Goal: Information Seeking & Learning: Check status

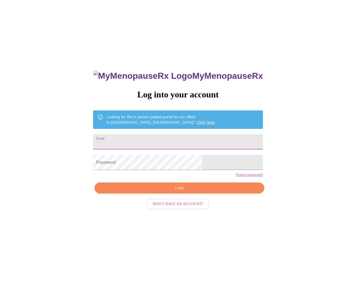
click at [185, 144] on input "Email" at bounding box center [178, 141] width 170 height 15
click at [99, 160] on div "MyMenopauseRx Log into your account Looking for the in person patient portal fo…" at bounding box center [178, 182] width 352 height 361
click at [189, 138] on input "Email" at bounding box center [178, 141] width 170 height 15
paste input "nadeaton@gmail.com"
type input "nadeaton@gmail.com"
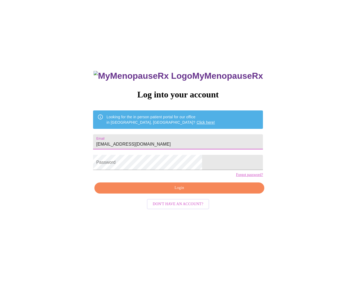
click at [208, 173] on form "Password" at bounding box center [178, 162] width 170 height 21
click at [179, 191] on span "Login" at bounding box center [179, 188] width 157 height 7
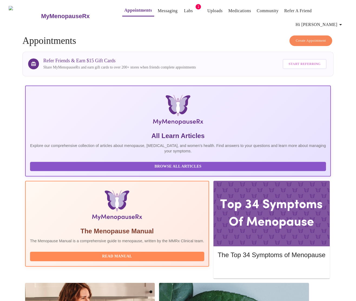
click at [184, 9] on link "Labs" at bounding box center [188, 11] width 9 height 8
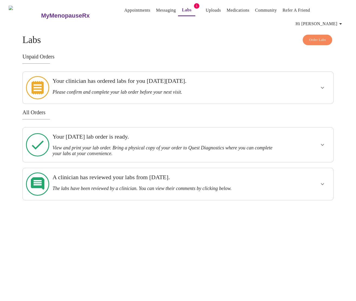
click at [131, 133] on h3 "Your Tuesday, May 14th lab order is ready." at bounding box center [162, 136] width 221 height 7
click at [324, 142] on icon "show more" at bounding box center [322, 145] width 6 height 6
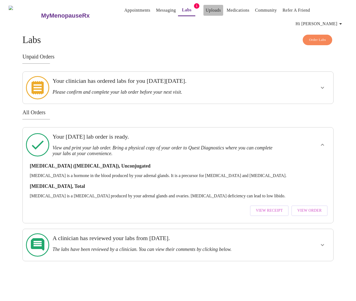
click at [209, 14] on link "Uploads" at bounding box center [213, 10] width 15 height 8
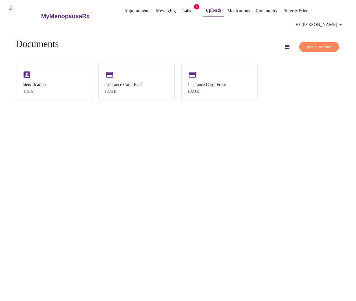
click at [182, 12] on link "Labs" at bounding box center [186, 11] width 9 height 8
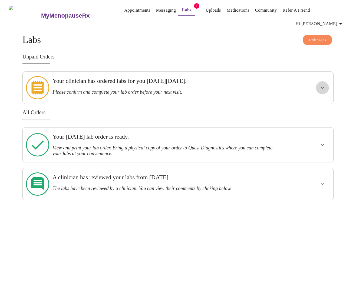
click at [325, 82] on button "show more" at bounding box center [322, 87] width 13 height 13
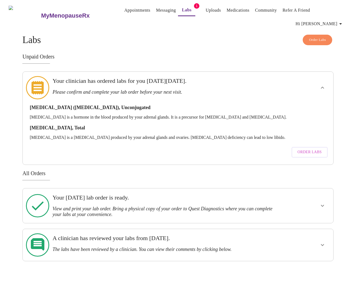
click at [238, 59] on div "Unpaid Orders Your clinician has ordered labs for you on Monday, December 9th. …" at bounding box center [177, 109] width 311 height 111
click at [156, 12] on link "Messaging" at bounding box center [166, 10] width 20 height 8
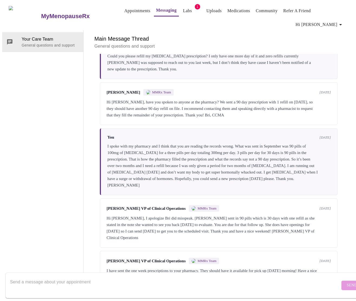
scroll to position [521, 0]
click at [183, 12] on link "Labs" at bounding box center [187, 11] width 9 height 8
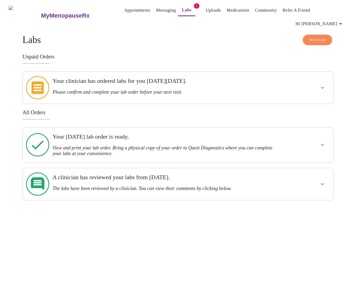
click at [115, 199] on div "MyMenopauseRx Appointments Messaging Labs 1 Uploads Medications Community Refer…" at bounding box center [178, 101] width 352 height 198
click at [130, 174] on h3 "A clinician has reviewed your labs from Tuesday, February 20th." at bounding box center [162, 177] width 221 height 7
click at [326, 181] on icon "show more" at bounding box center [322, 184] width 6 height 6
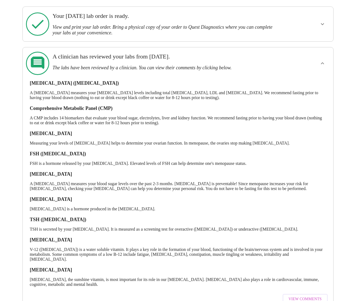
scroll to position [121, 0]
click at [308, 296] on span "View Comments" at bounding box center [305, 299] width 33 height 7
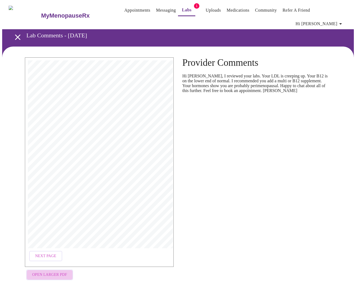
click at [57, 271] on span "Open Larger PDF" at bounding box center [49, 274] width 35 height 7
